Goal: Information Seeking & Learning: Learn about a topic

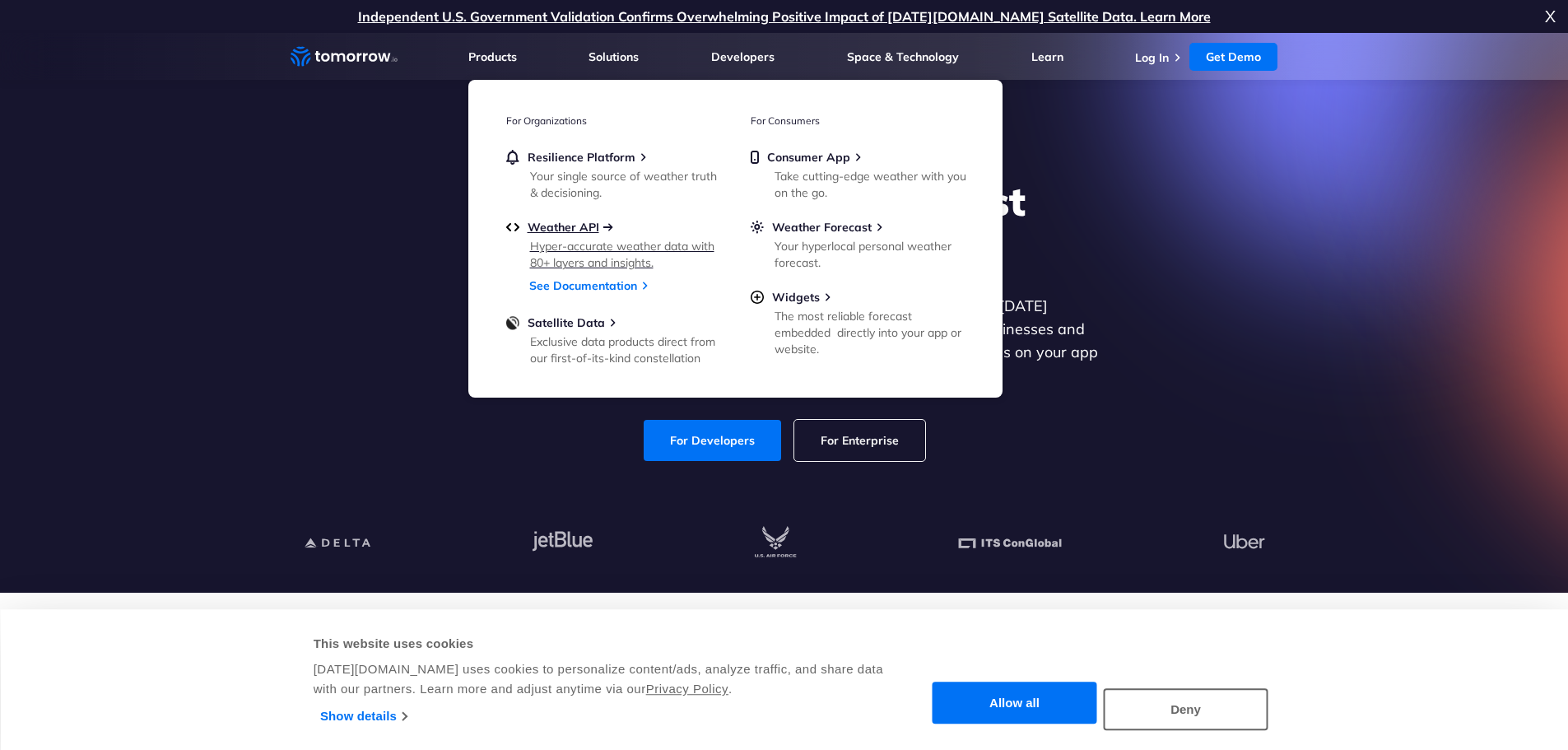
click at [575, 224] on span "Weather API" at bounding box center [562, 227] width 71 height 14
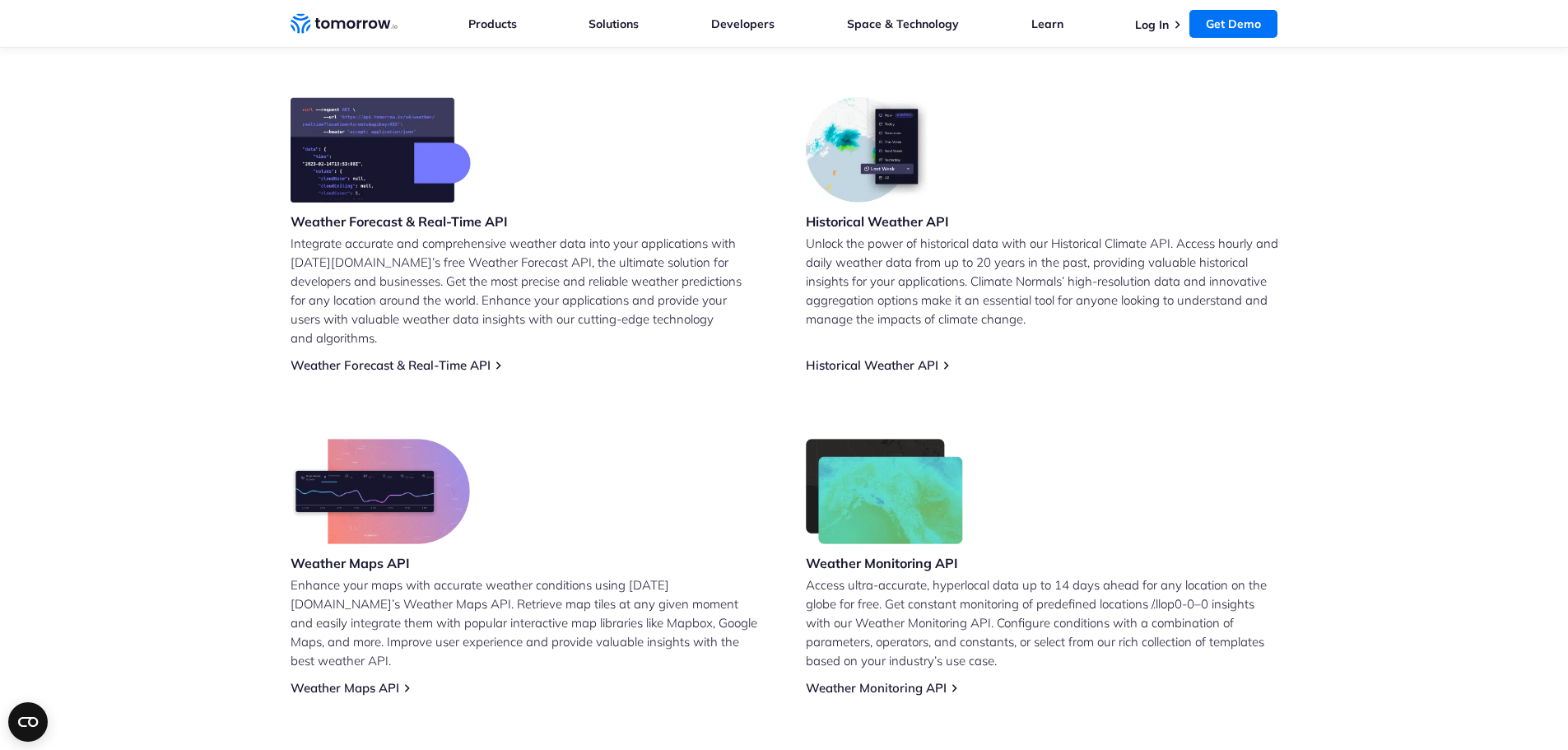
scroll to position [742, 0]
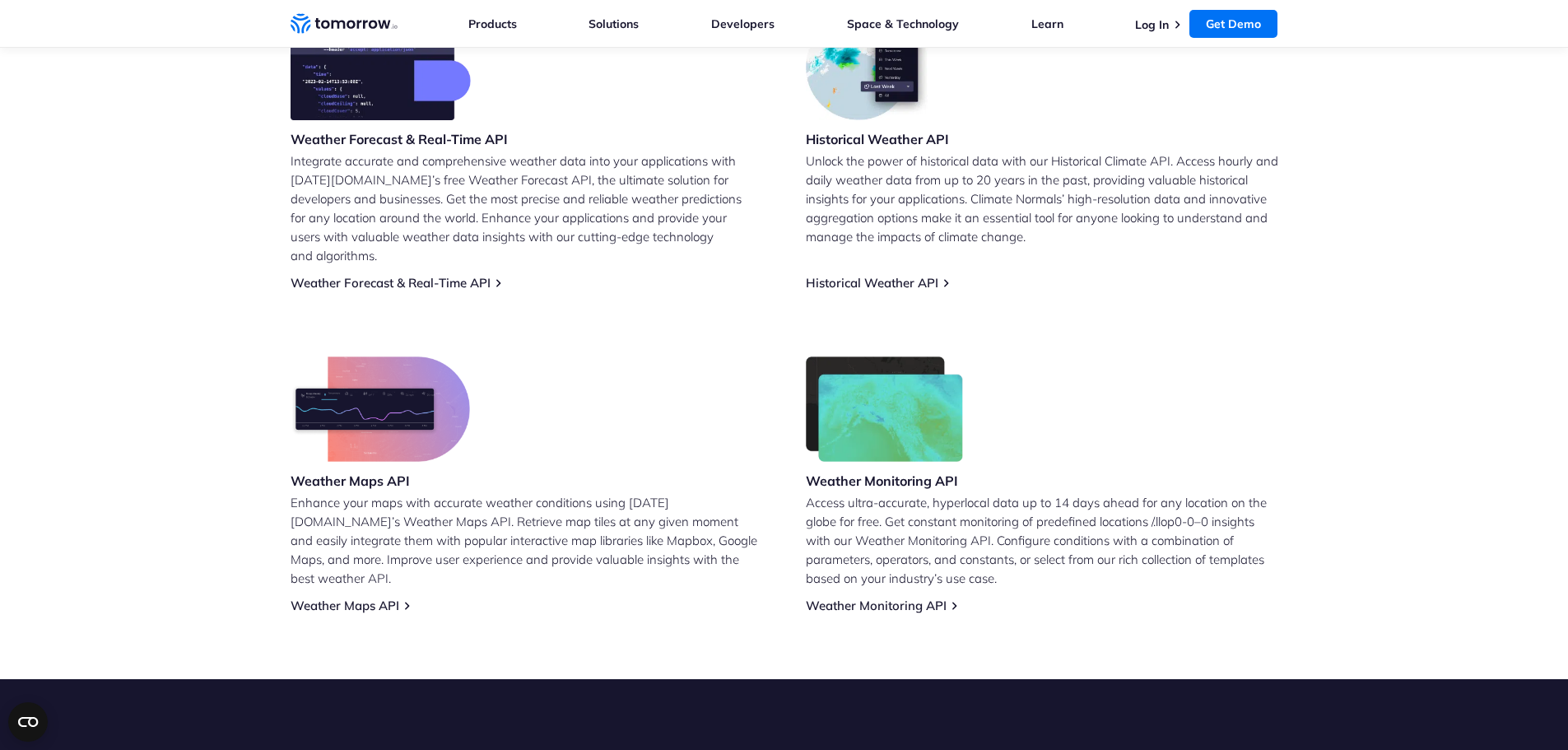
click at [446, 379] on img at bounding box center [380, 409] width 179 height 105
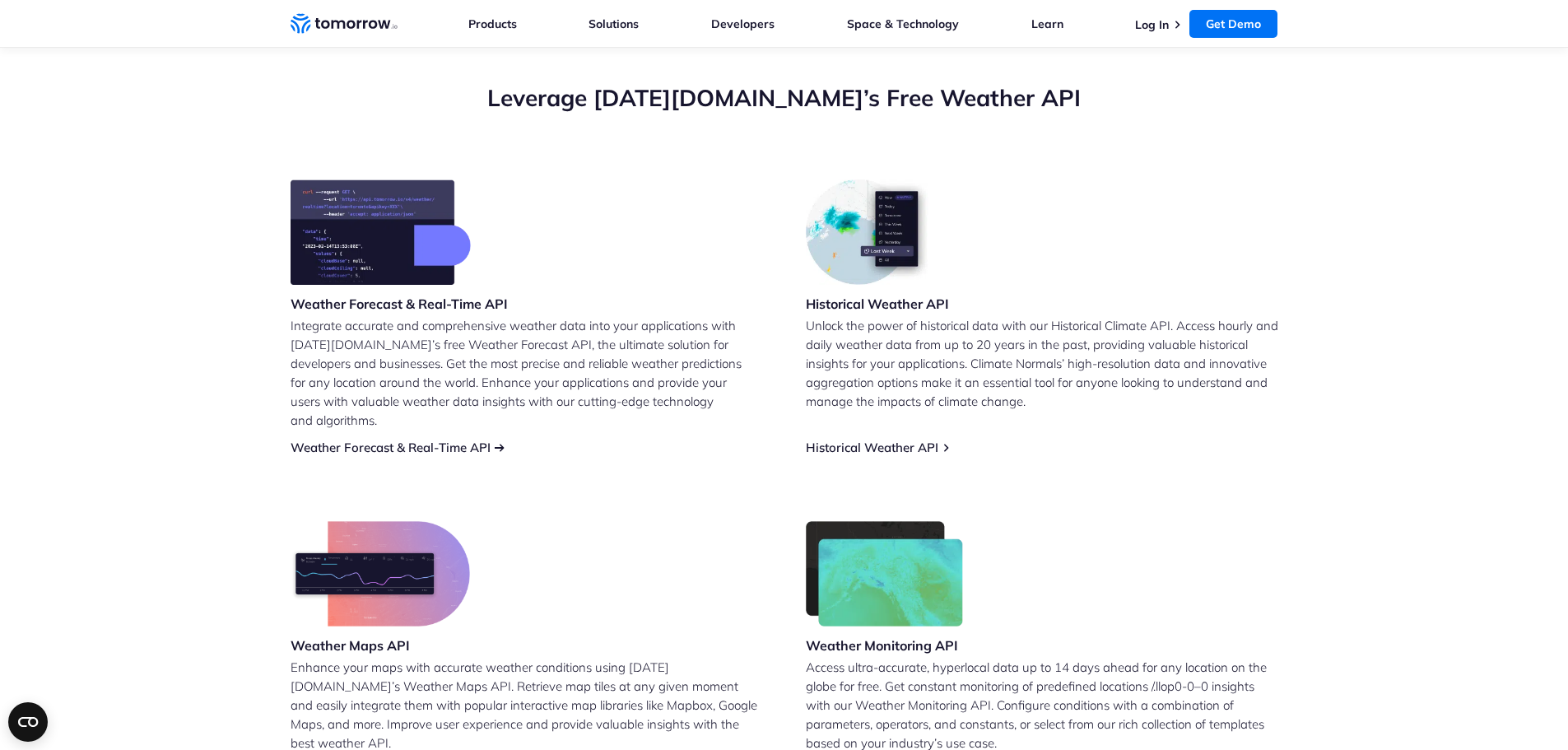
click at [421, 440] on link "Weather Forecast & Real-Time API" at bounding box center [390, 447] width 200 height 15
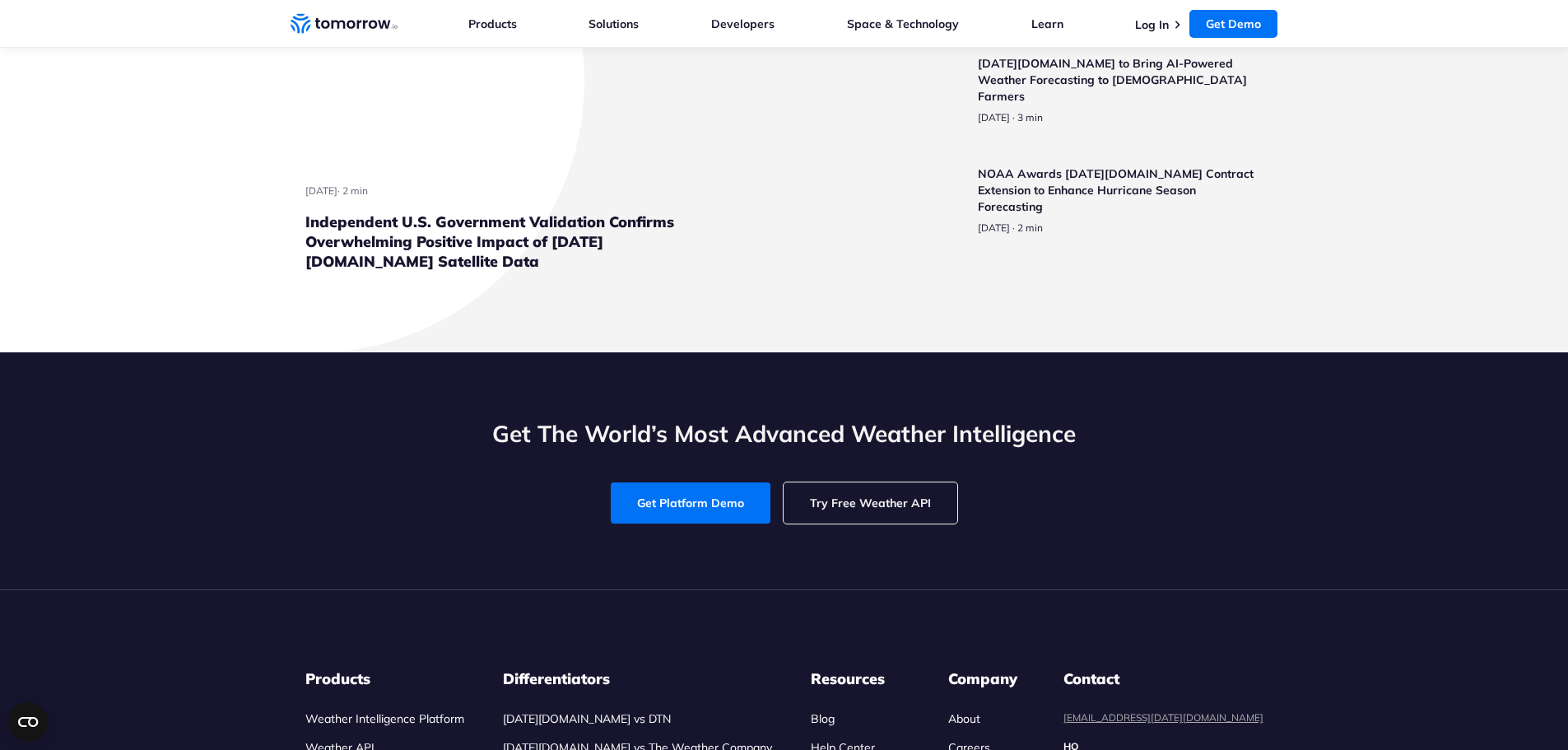
scroll to position [3953, 0]
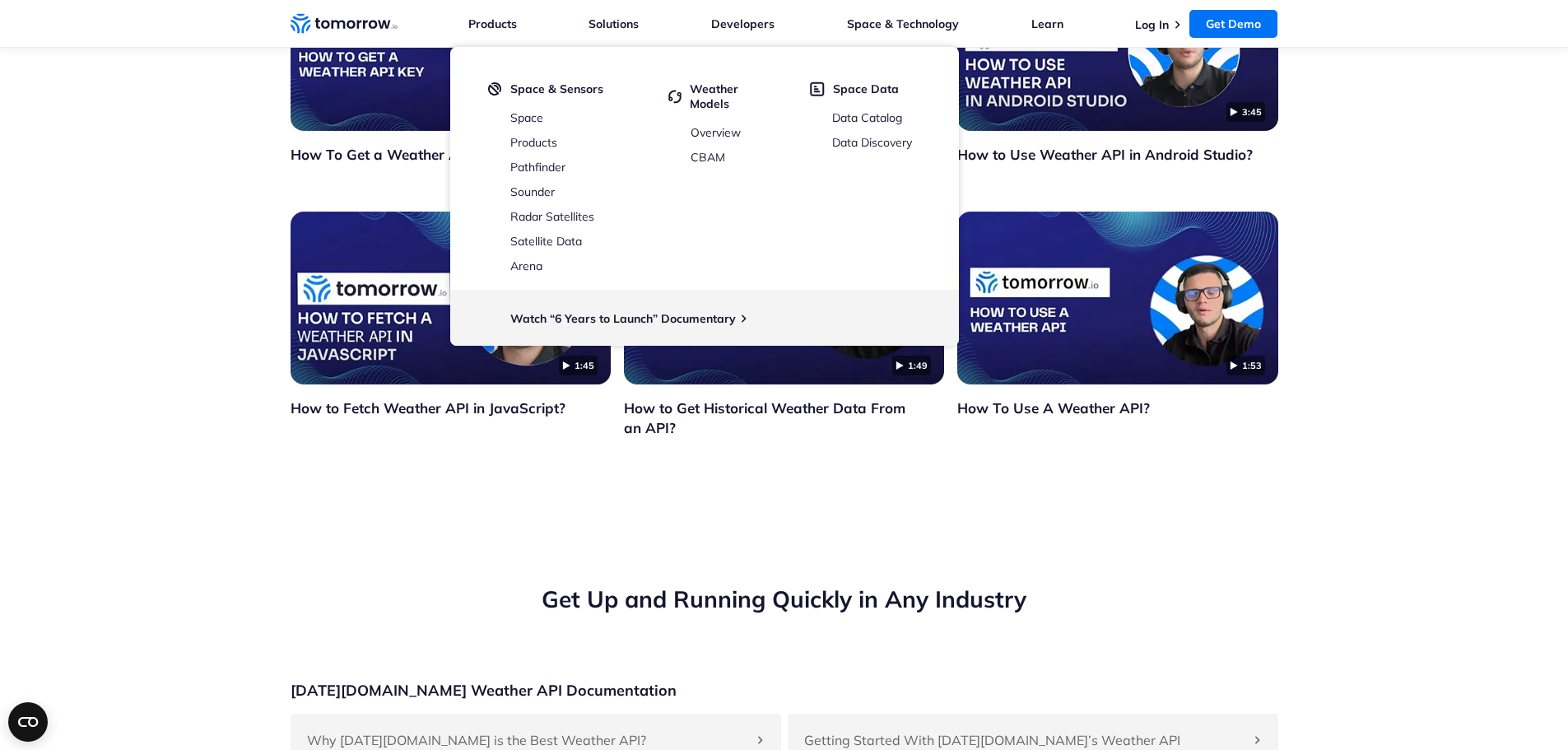
scroll to position [3376, 0]
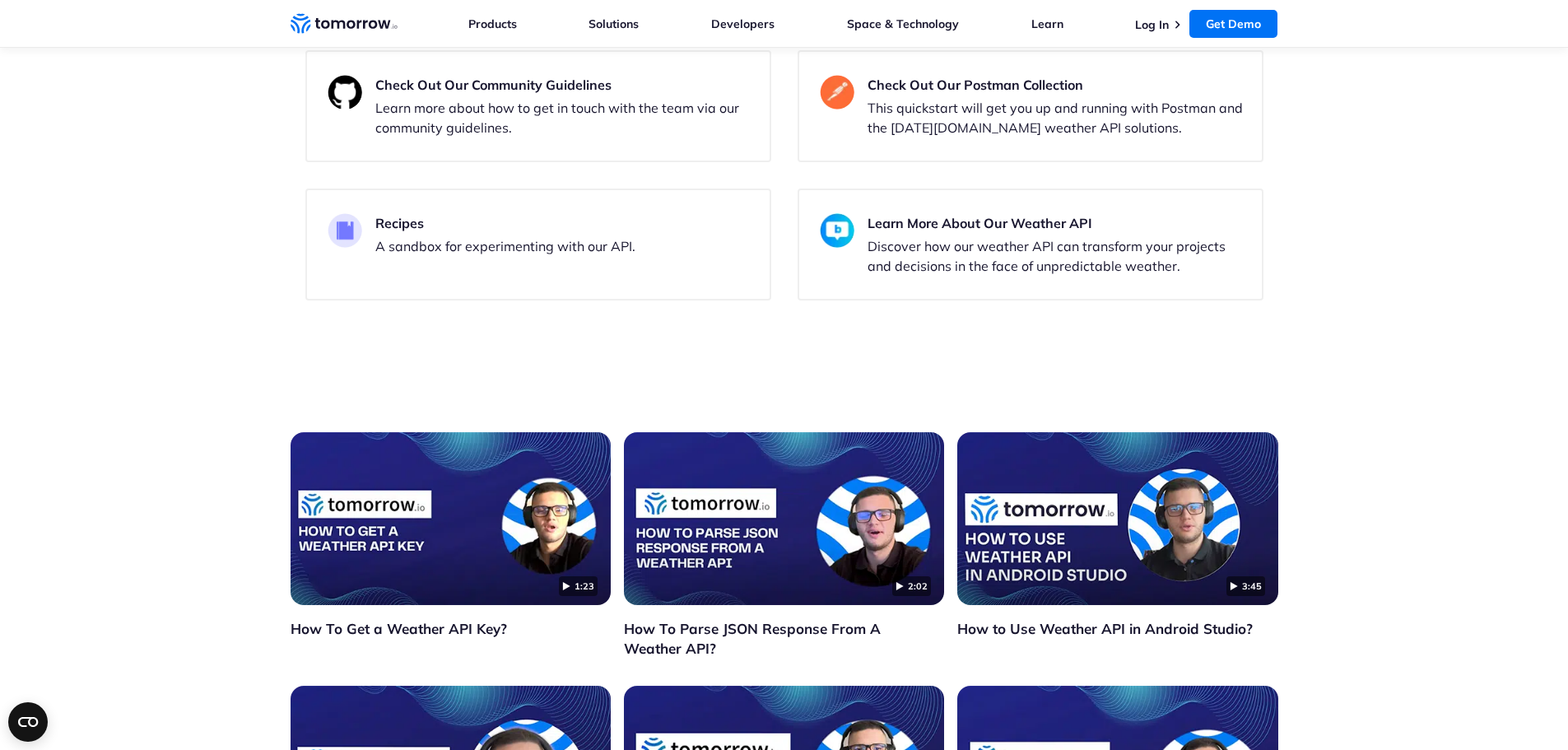
click at [930, 249] on link "Weather on Routes API" at bounding box center [903, 241] width 135 height 15
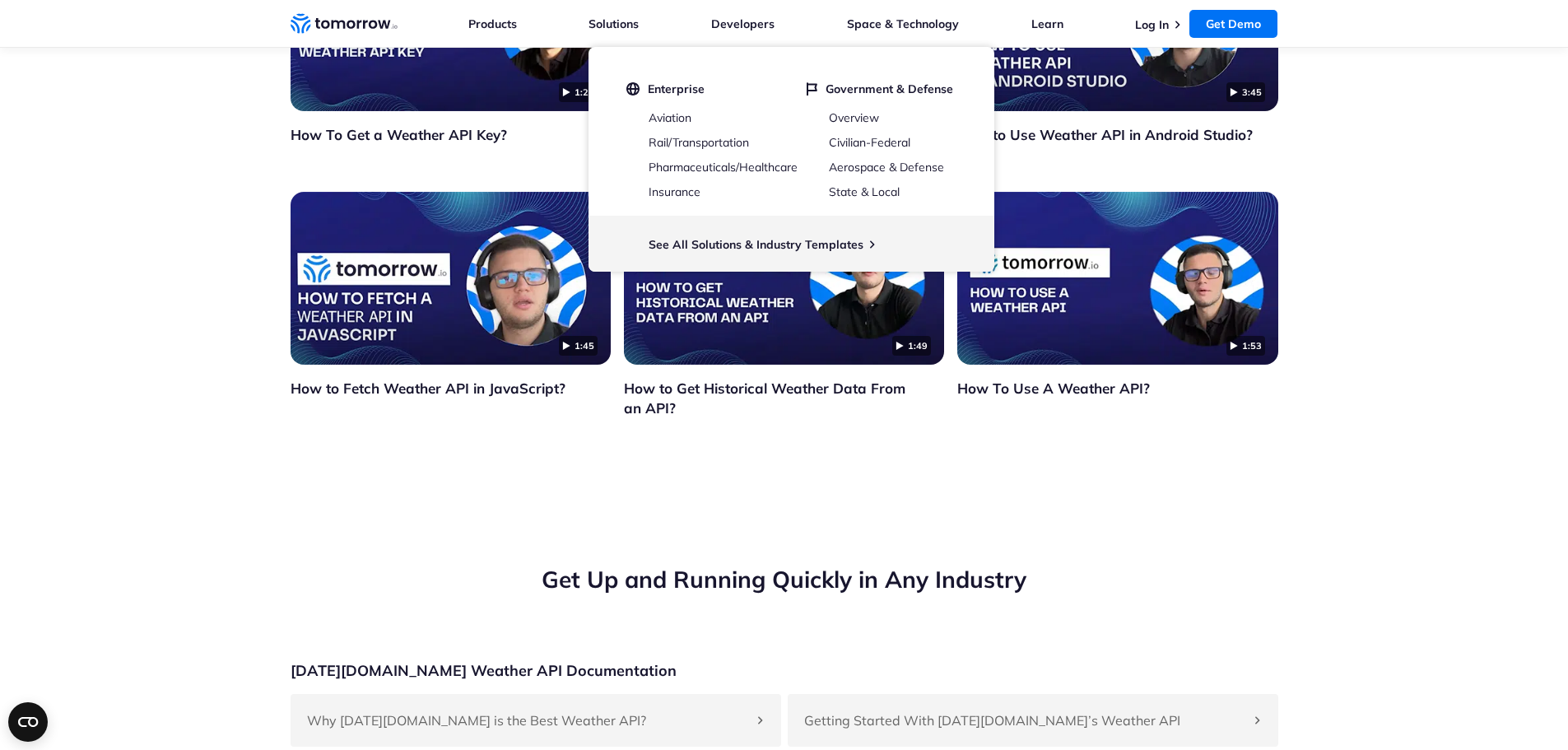
scroll to position [4200, 0]
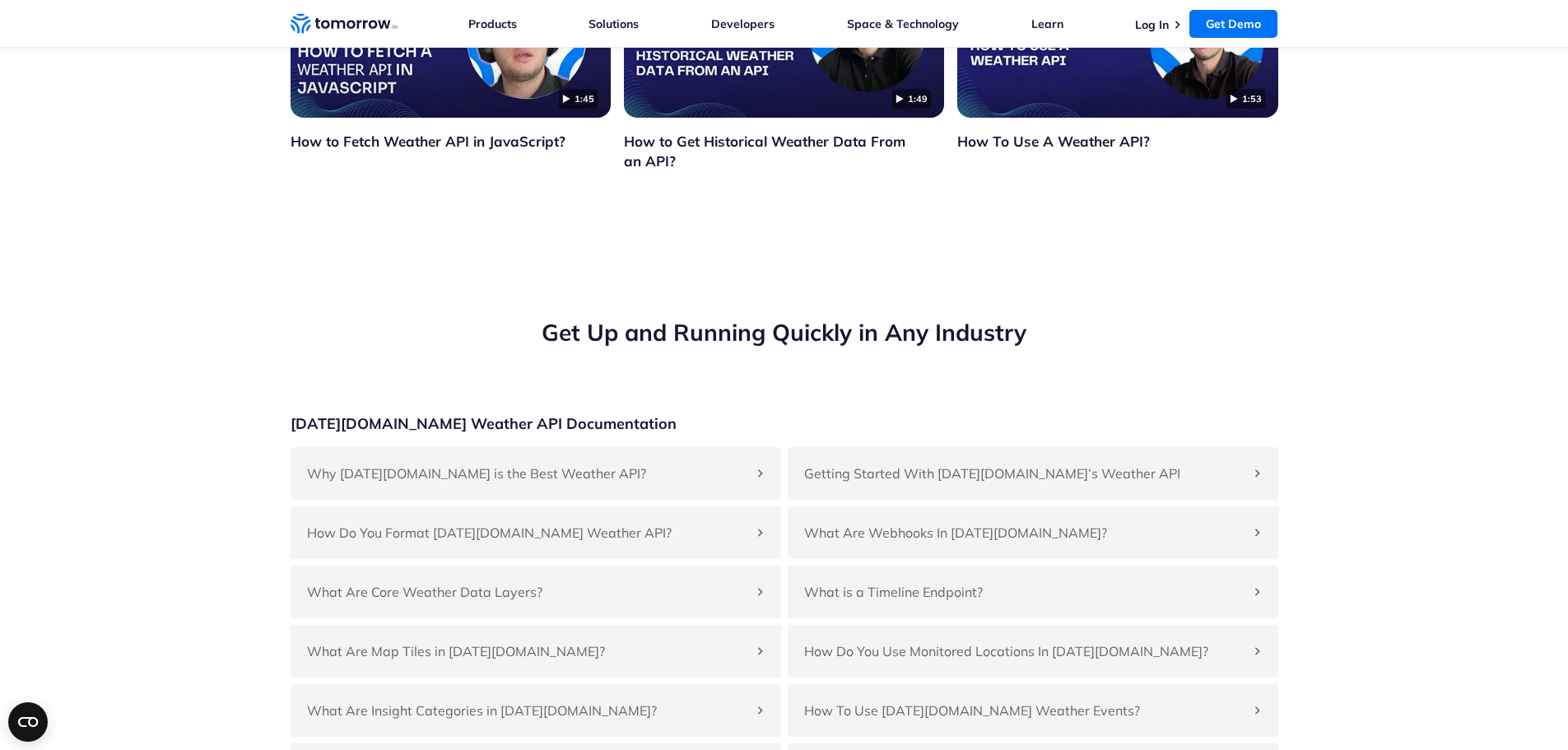
scroll to position [3953, 0]
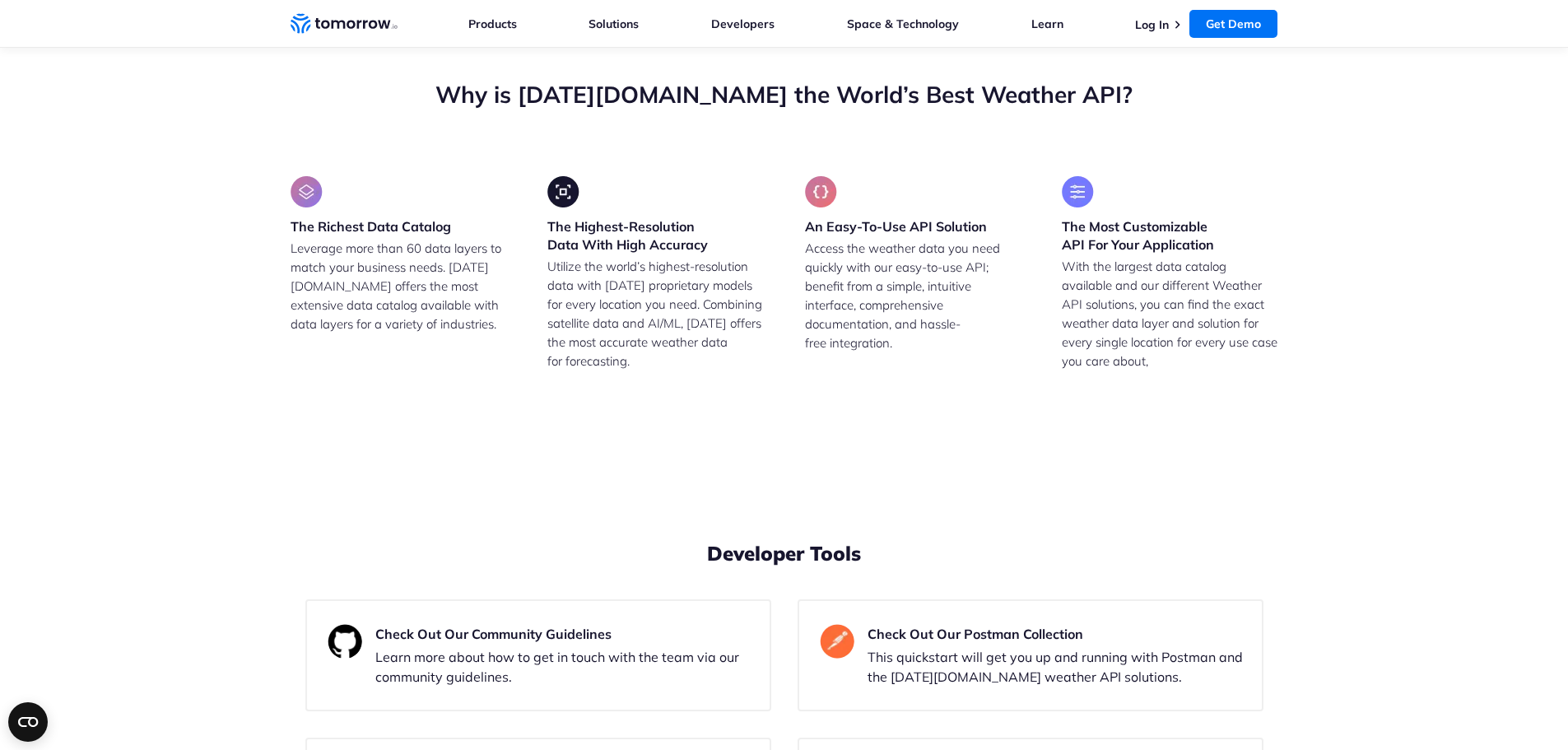
drag, startPoint x: 396, startPoint y: 252, endPoint x: 510, endPoint y: 253, distance: 114.0
drag, startPoint x: 508, startPoint y: 280, endPoint x: 386, endPoint y: 280, distance: 122.0
drag, startPoint x: 369, startPoint y: 280, endPoint x: 532, endPoint y: 281, distance: 163.0
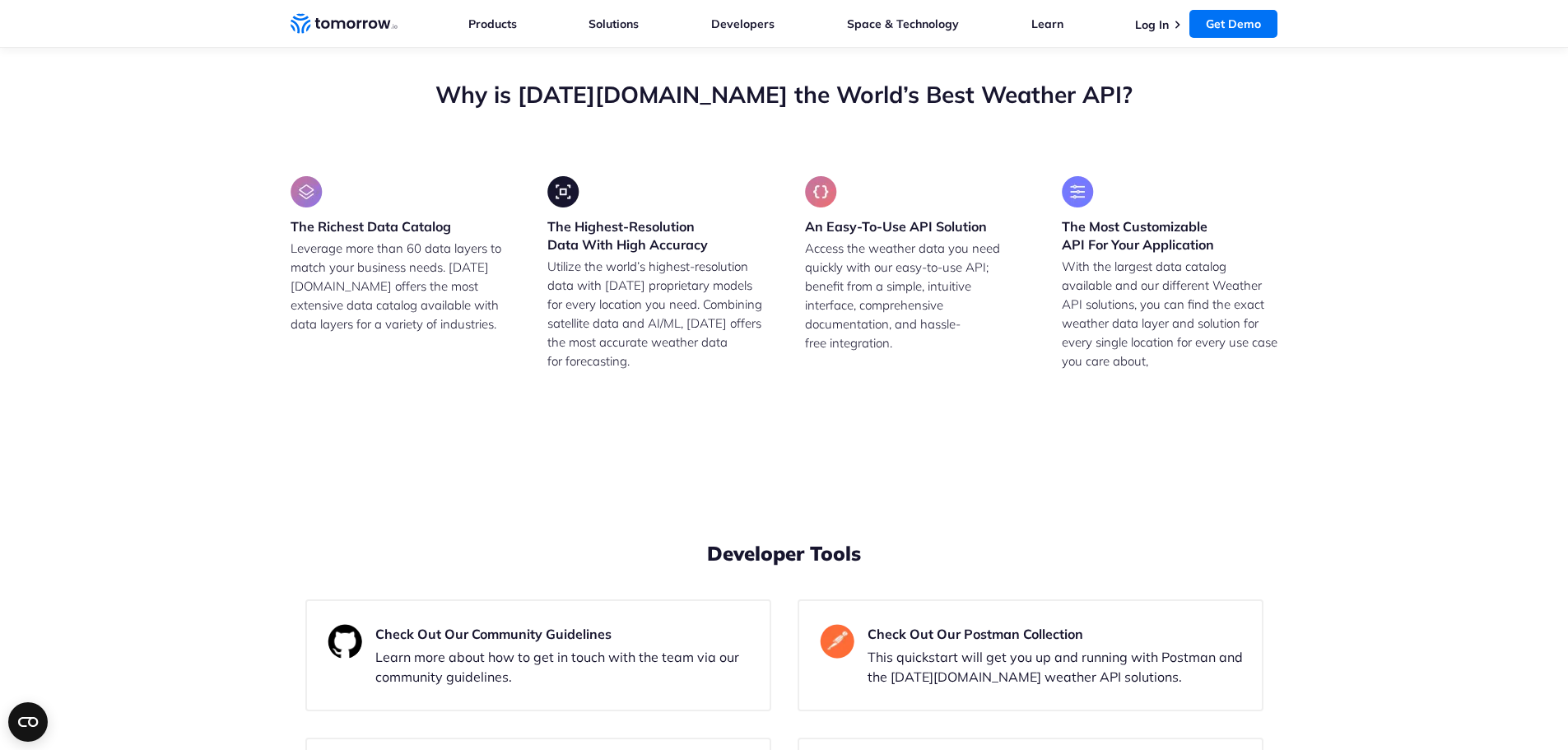
drag, startPoint x: 571, startPoint y: 308, endPoint x: 360, endPoint y: 318, distance: 211.2
drag, startPoint x: 389, startPoint y: 347, endPoint x: 557, endPoint y: 347, distance: 168.0
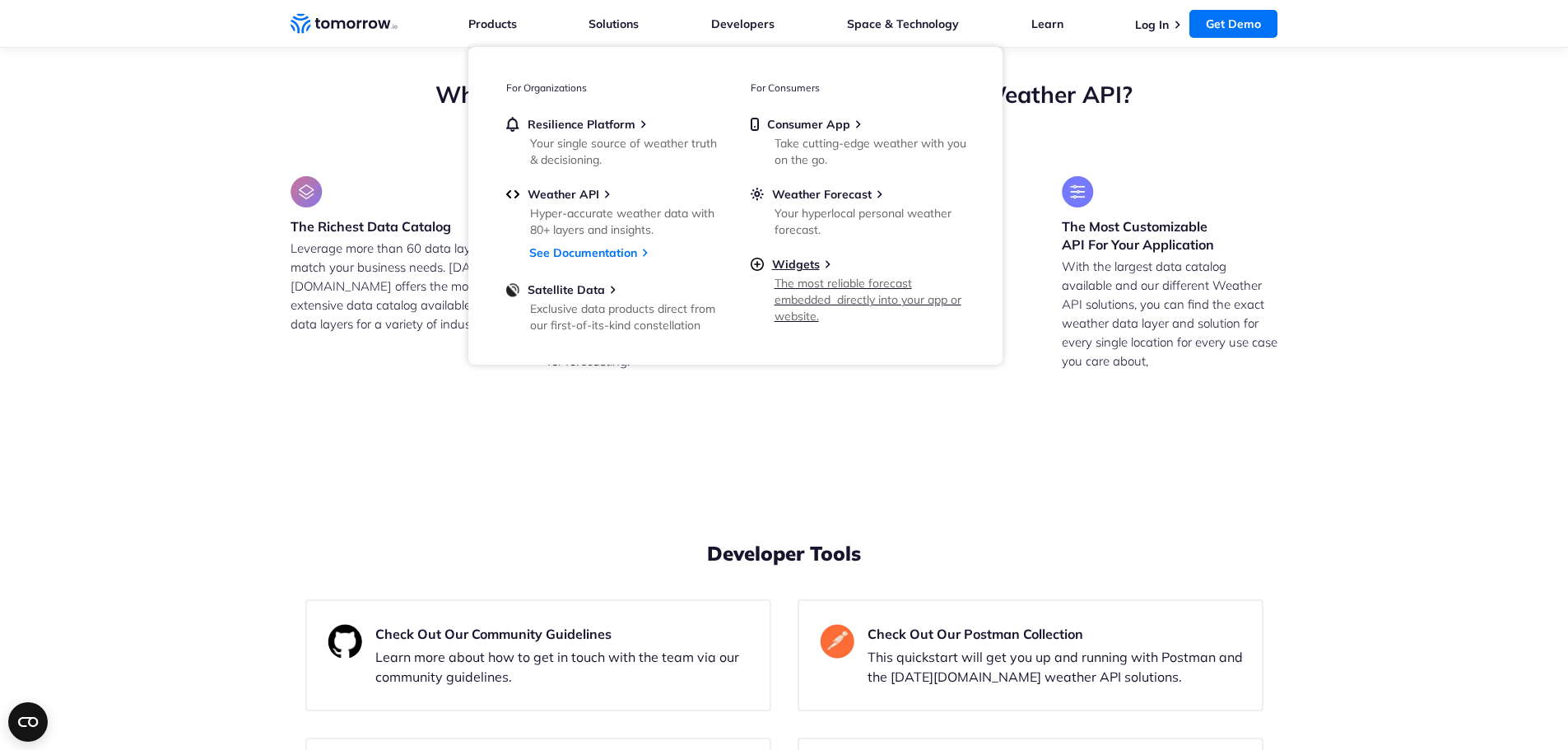
click at [822, 261] on div "Widgets" at bounding box center [857, 264] width 214 height 14
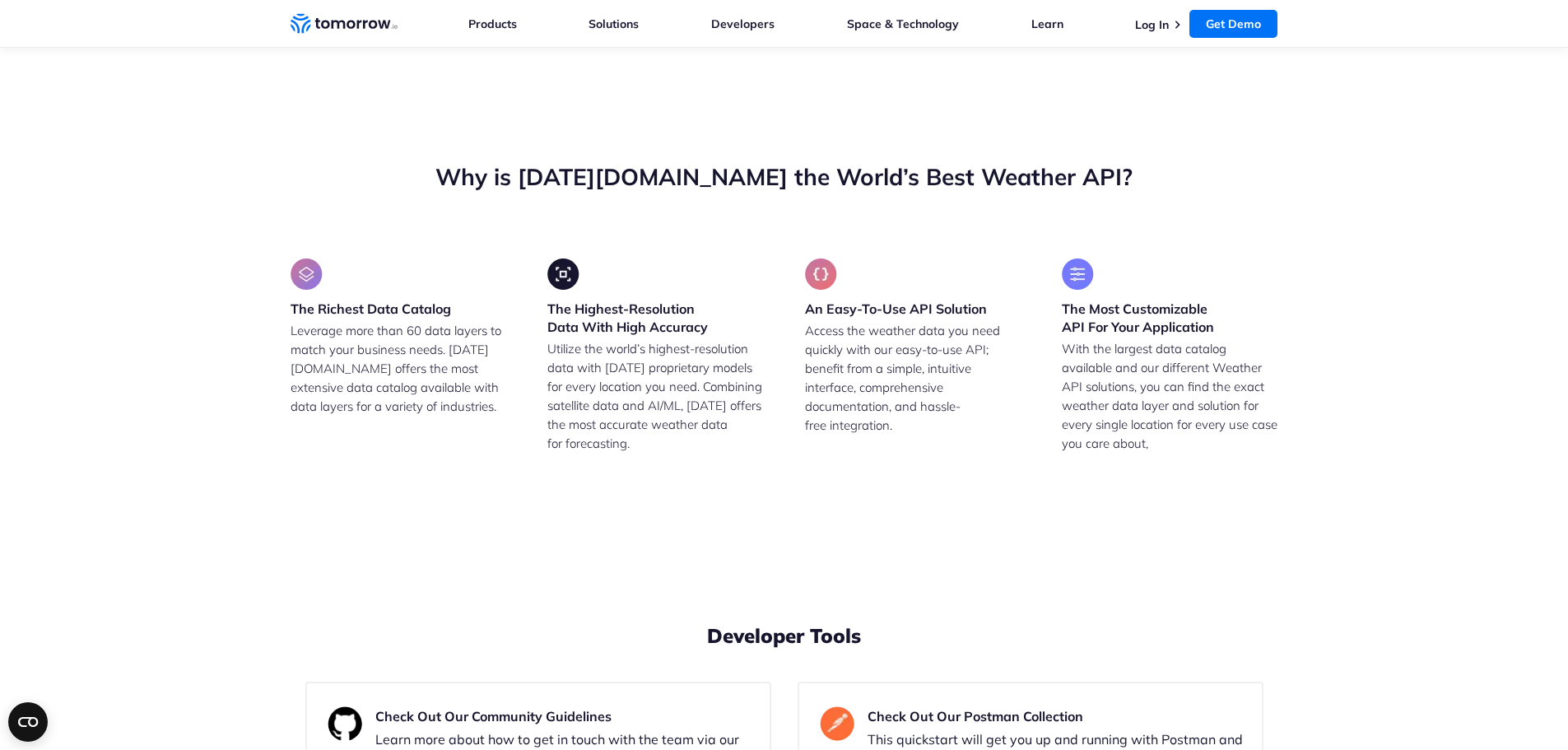
scroll to position [4035, 0]
